Goal: Information Seeking & Learning: Learn about a topic

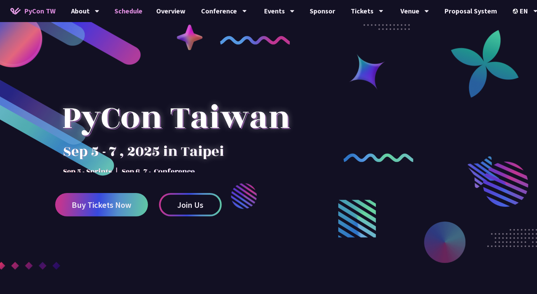
click at [131, 9] on link "Schedule" at bounding box center [129, 11] width 42 height 22
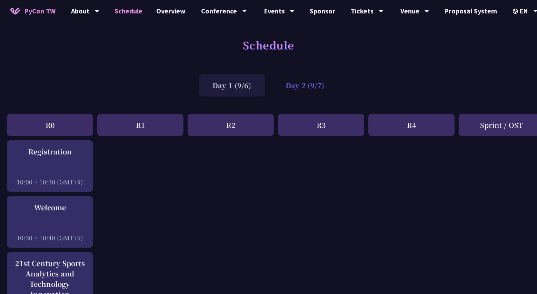
click at [307, 93] on div "Day 2 (9/7)" at bounding box center [305, 85] width 66 height 22
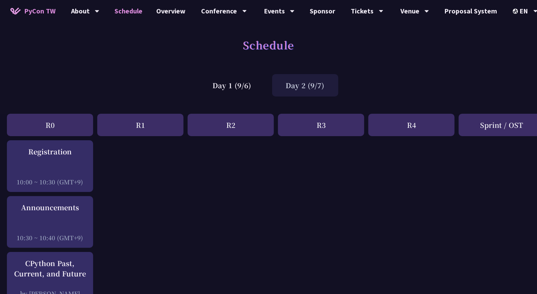
scroll to position [363, 0]
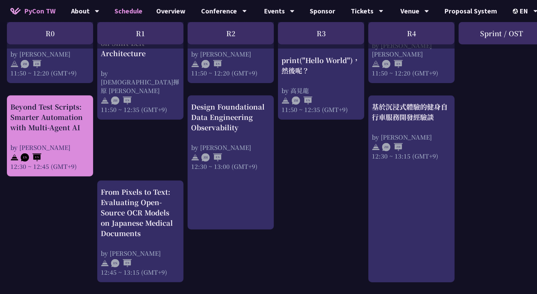
click at [63, 127] on div "Beyond Test Scripts: Smarter Automation with Multi-Agent AI" at bounding box center [49, 117] width 79 height 31
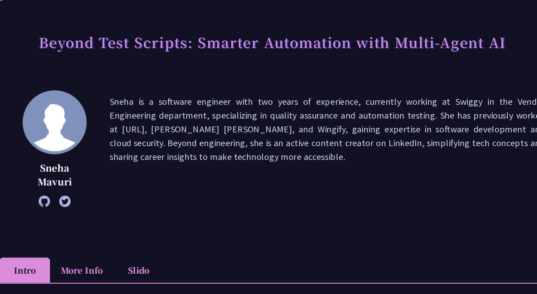
scroll to position [11, 0]
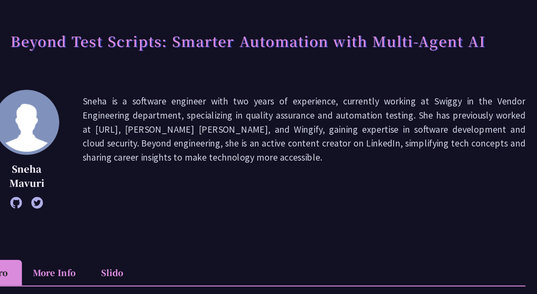
click at [95, 189] on icon at bounding box center [97, 188] width 9 height 9
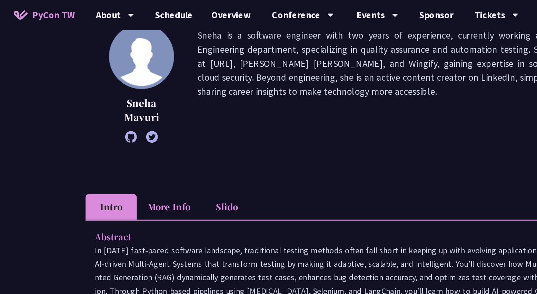
scroll to position [0, 0]
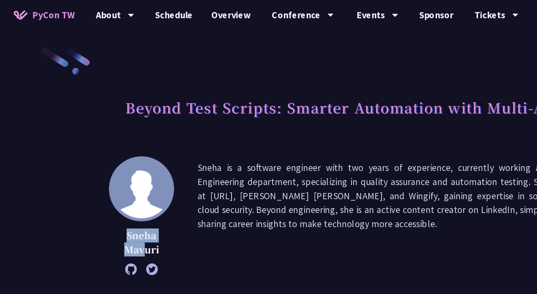
drag, startPoint x: 90, startPoint y: 172, endPoint x: 106, endPoint y: 181, distance: 17.8
click at [106, 181] on p "Sneha Mavuri" at bounding box center [105, 179] width 48 height 21
click at [125, 185] on p "Sneha Mavuri" at bounding box center [105, 179] width 48 height 21
copy p "Sneha Mavuri"
